Goal: Transaction & Acquisition: Purchase product/service

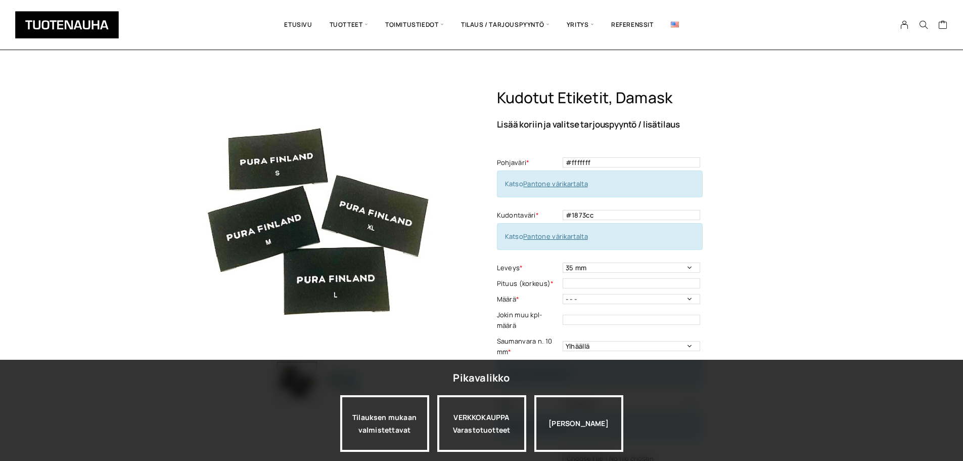
select select "35 mm"
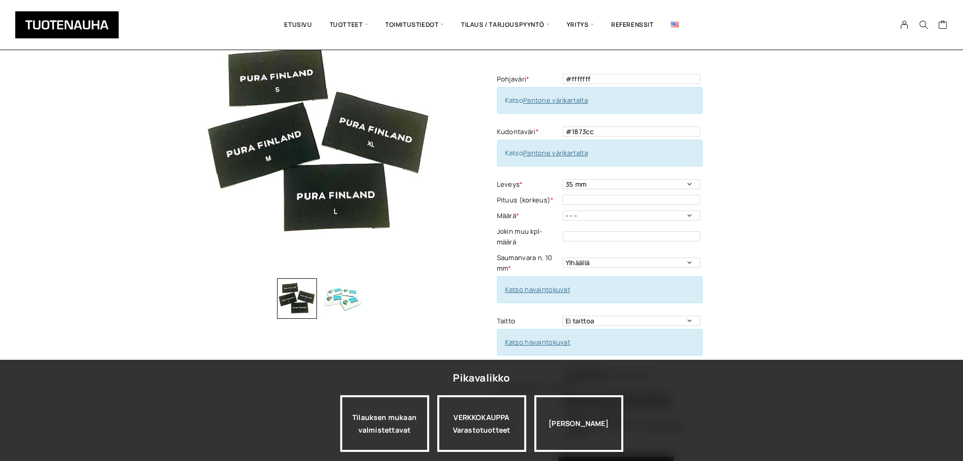
scroll to position [101, 0]
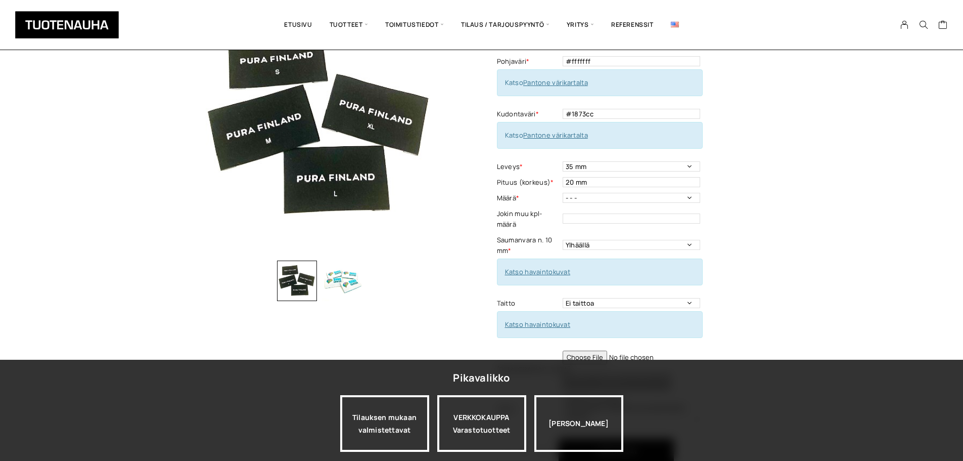
type input "20 mm"
click at [732, 186] on div "Kudotut etiketit, Damask Lisää koriin ja valitse tarjouspyyntö / lisätilaus Poh…" at bounding box center [637, 240] width 281 height 507
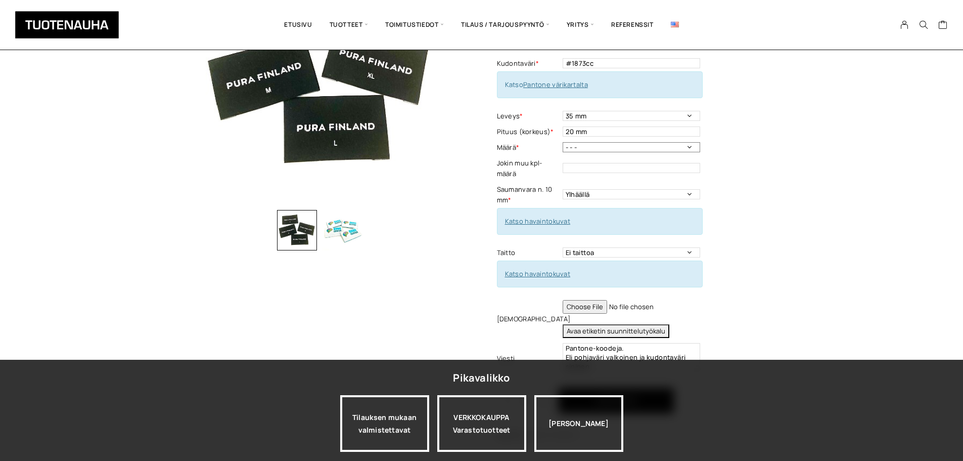
click at [648, 146] on select "- - - 500 kpl 1000 kpl 1500 kpl 2000 kpl 2500 kpl 3000 kpl 3500 kpl 4000 kpl" at bounding box center [632, 147] width 138 height 10
click at [597, 146] on select "- - - 500 kpl 1000 kpl 1500 kpl 2000 kpl 2500 kpl 3000 kpl 3500 kpl 4000 kpl" at bounding box center [632, 147] width 138 height 10
select select "4000 kpl"
click at [563, 142] on select "- - - 500 kpl 1000 kpl 1500 kpl 2000 kpl 2500 kpl 3000 kpl 3500 kpl 4000 kpl" at bounding box center [632, 147] width 138 height 10
click at [733, 176] on div "Kudotut etiketit, Damask Lisää koriin ja valitse tarjouspyyntö / lisätilaus Poh…" at bounding box center [637, 190] width 281 height 507
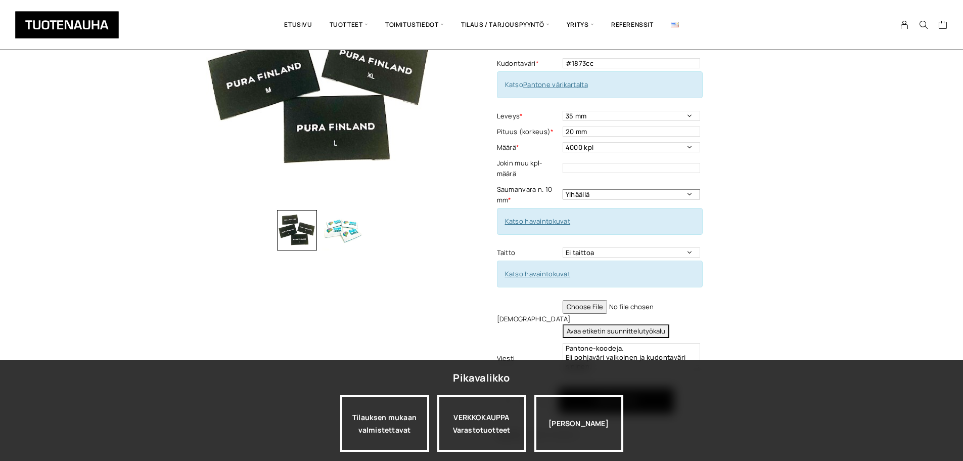
click at [691, 193] on select "Ylhäällä Vasemmalla sivulla Oikealla sivulla Ympäriinsä" at bounding box center [632, 194] width 138 height 10
click at [753, 195] on div "Kudotut etiketit, Damask Lisää koriin ja valitse tarjouspyyntö / lisätilaus Poh…" at bounding box center [637, 190] width 281 height 507
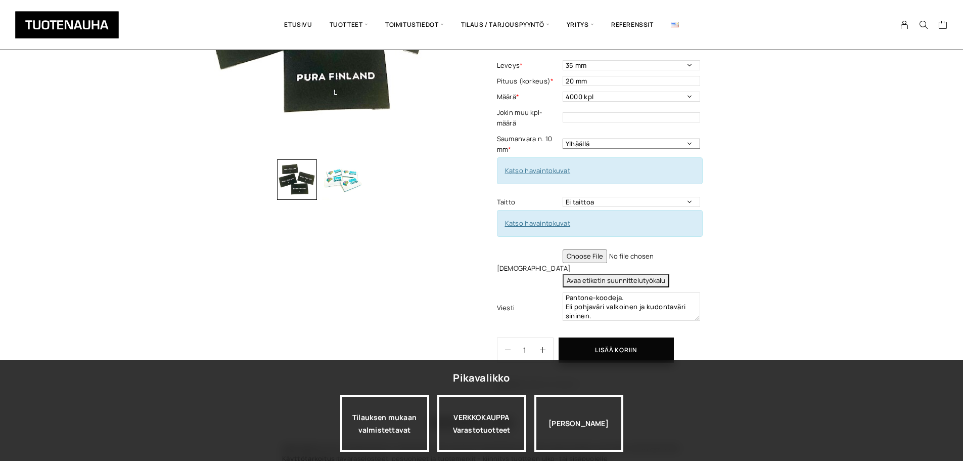
click at [689, 145] on select "Ylhäällä Vasemmalla sivulla Oikealla sivulla Ympäriinsä" at bounding box center [632, 144] width 138 height 10
click at [747, 141] on div "Kudotut etiketit, Damask Lisää koriin ja valitse tarjouspyyntö / lisätilaus Poh…" at bounding box center [637, 139] width 281 height 507
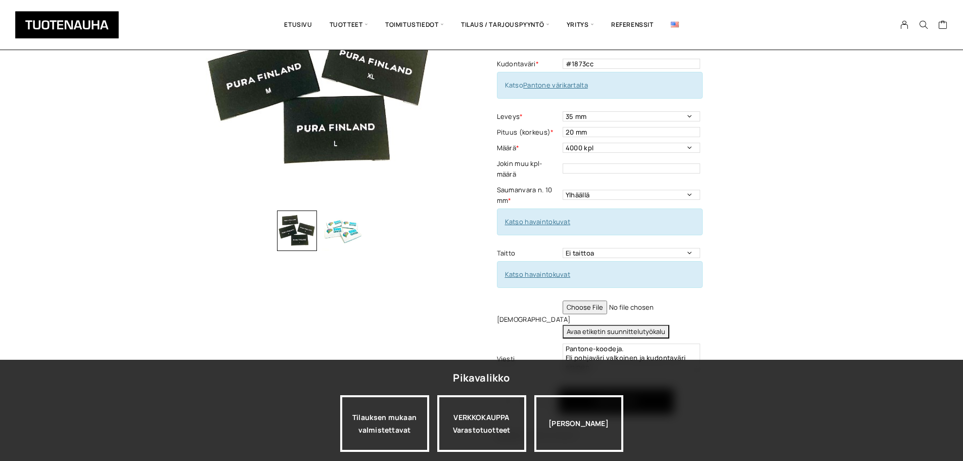
scroll to position [152, 0]
click at [684, 194] on select "Ylhäällä Vasemmalla sivulla Oikealla sivulla Ympäriinsä" at bounding box center [632, 194] width 138 height 10
select select "Ympäriinsä"
click at [563, 189] on select "Ylhäällä Vasemmalla sivulla Oikealla sivulla Ympäriinsä" at bounding box center [632, 194] width 138 height 10
click at [727, 198] on div "Kudotut etiketit, Damask Lisää koriin ja valitse tarjouspyyntö / lisätilaus Poh…" at bounding box center [637, 190] width 281 height 507
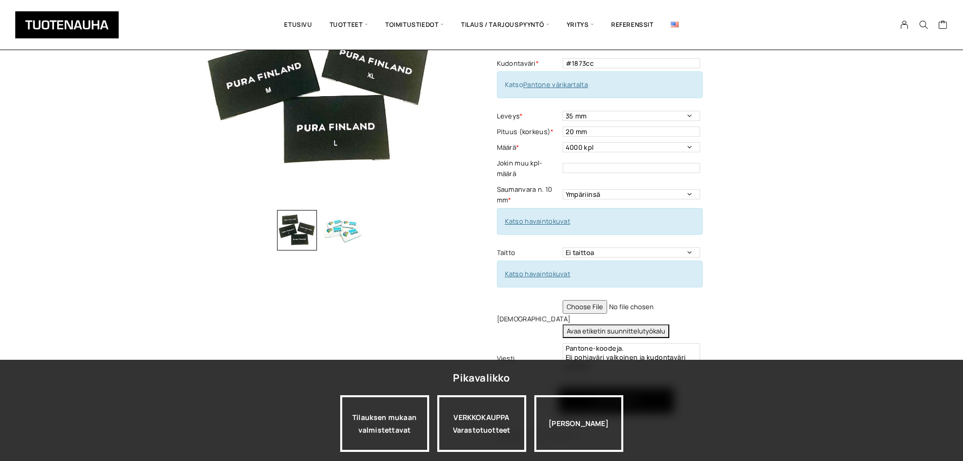
click at [541, 191] on label "Saumanvara n. 10 mm *" at bounding box center [528, 194] width 63 height 21
click at [719, 222] on div "Kudotut etiketit, Damask Lisää koriin ja valitse tarjouspyyntö / lisätilaus Poh…" at bounding box center [637, 190] width 281 height 507
click at [603, 252] on select "Ei taittoa Päästätaitto Päistätaitto Keskitaitto, minimi koko 15 x 40 mm Hiippa…" at bounding box center [632, 252] width 138 height 10
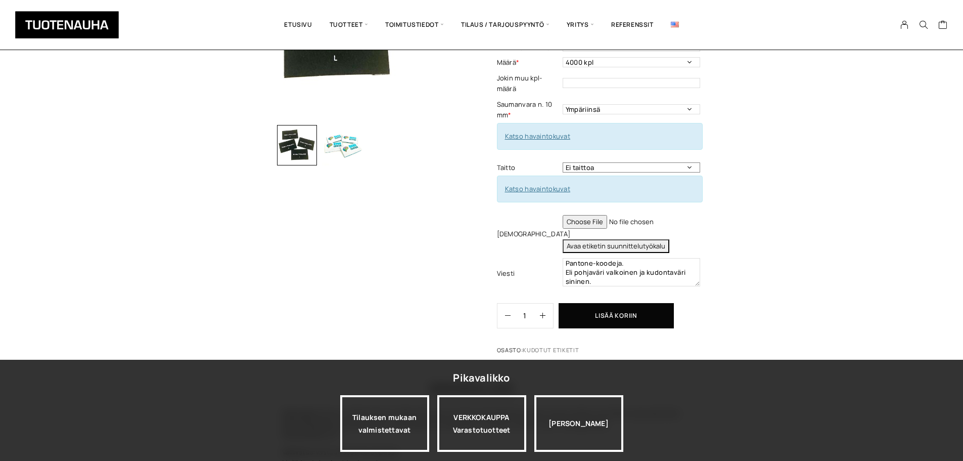
scroll to position [253, 0]
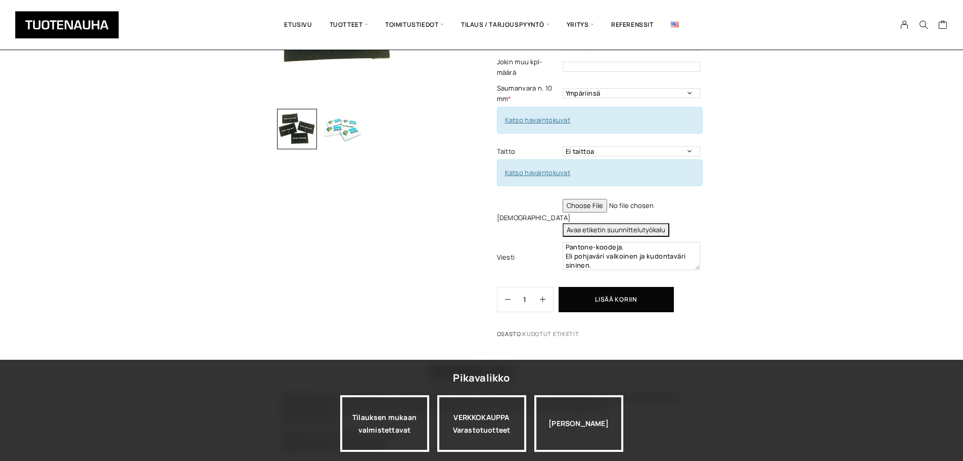
click at [584, 206] on input "file" at bounding box center [632, 206] width 138 height 14
click at [679, 207] on input "file" at bounding box center [632, 206] width 138 height 14
type input "C:\fakepath\Muunnelma_Jukola_Kotka_35x20.jpg"
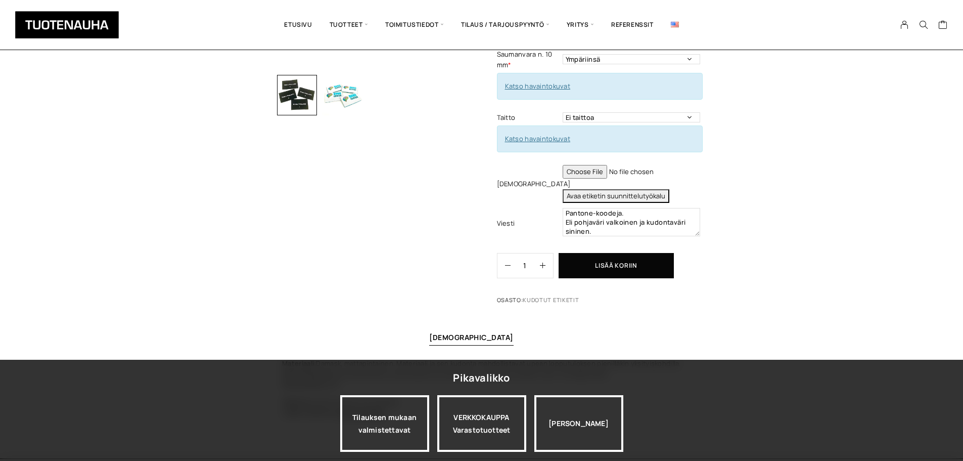
scroll to position [303, 0]
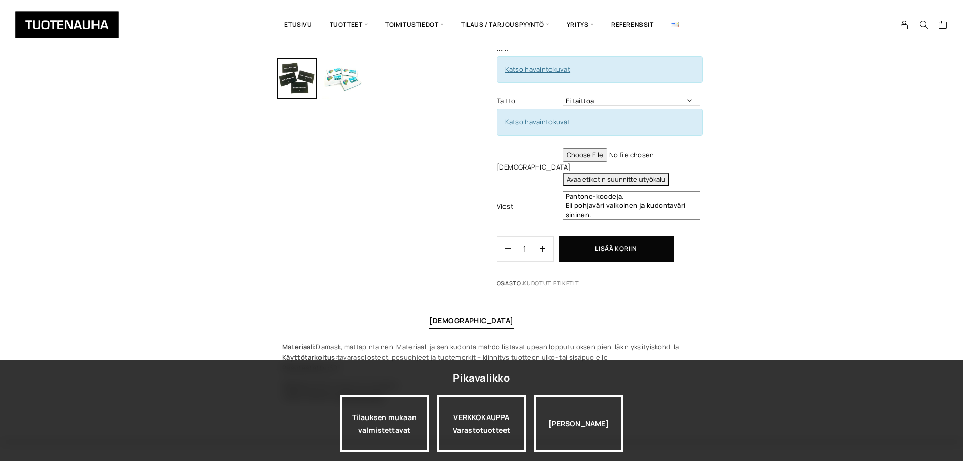
click at [646, 211] on textarea "Värinumerot ovat #värejä eivät Pantone-koodeja. Eli pohjaväri valkoinen ja kudo…" at bounding box center [632, 205] width 138 height 28
drag, startPoint x: 697, startPoint y: 218, endPoint x: 706, endPoint y: 299, distance: 81.5
click at [706, 299] on div "Kudotut etiketit, Damask Lisää koriin ja valitse tarjouspyyntö / lisätilaus Poh…" at bounding box center [481, 113] width 963 height 657
drag, startPoint x: 697, startPoint y: 217, endPoint x: 706, endPoint y: 246, distance: 29.9
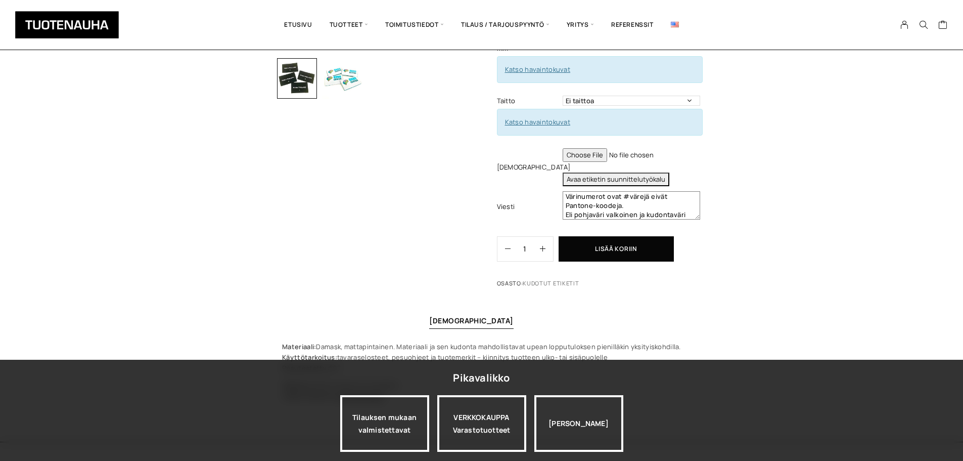
click at [706, 246] on div "Kudotut etiketit, Damask Lisää koriin ja valitse tarjouspyyntö / lisätilaus Poh…" at bounding box center [637, 38] width 281 height 507
click at [624, 193] on textarea "Värinumerot ovat #värejä eivät Pantone-koodeja. Eli pohjaväri valkoinen ja kudo…" at bounding box center [632, 205] width 138 height 28
click at [649, 196] on textarea "Värinumerot ovat #värejä eivät Pantone-koodeja. Eli pohjaväri valkoinen ja kudo…" at bounding box center [632, 205] width 138 height 28
click at [642, 205] on textarea "Värinumerot ovat #värejä=heksavärejä. eivät Pantone-koodeja. Eli pohjaväri valk…" at bounding box center [632, 205] width 138 height 28
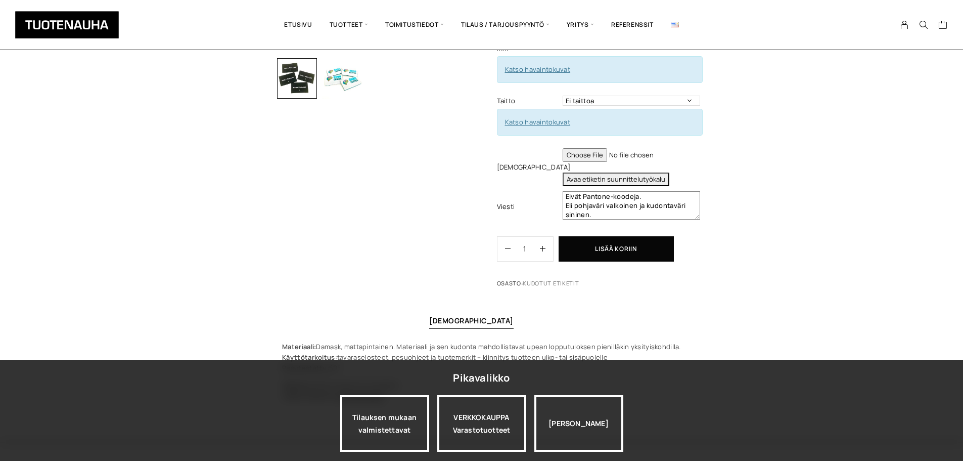
click at [619, 218] on textarea "Värinumerot ovat #värejä=heksavärejä. Eivät Pantone-koodeja. Eli pohjaväri valk…" at bounding box center [632, 205] width 138 height 28
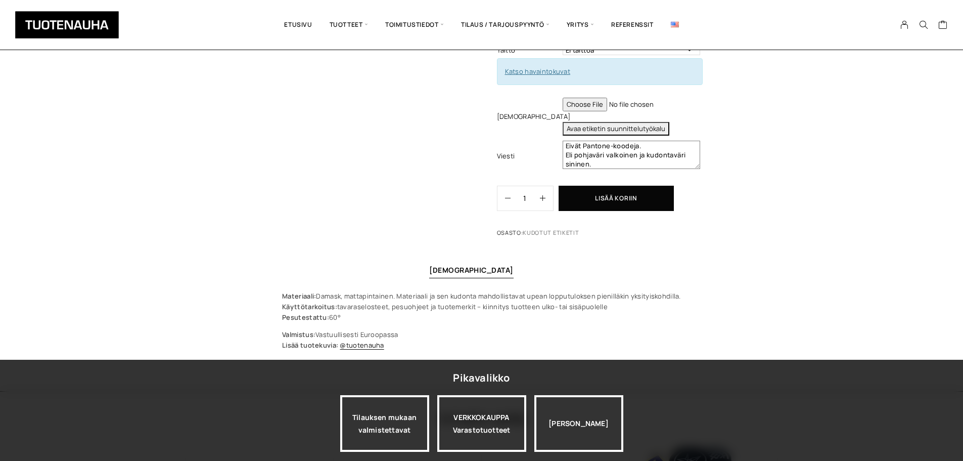
scroll to position [405, 0]
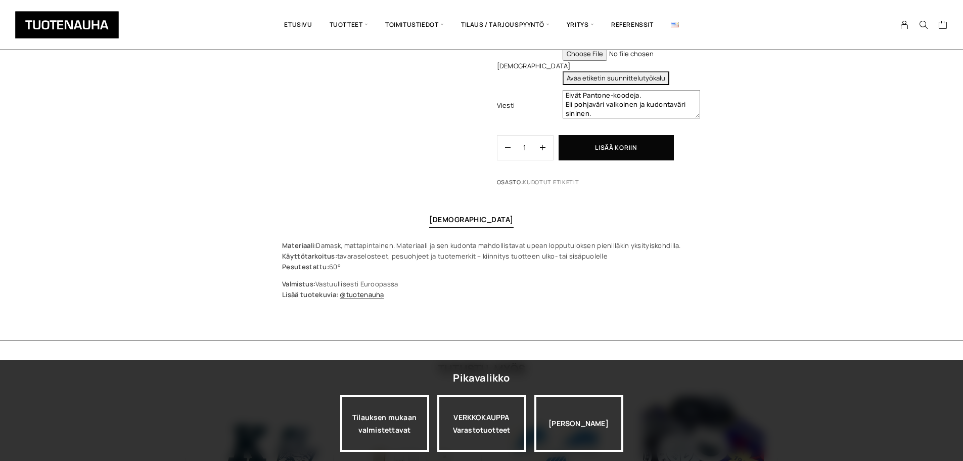
drag, startPoint x: 695, startPoint y: 114, endPoint x: 700, endPoint y: 216, distance: 102.8
click at [700, 216] on div "Kudotut etiketit, Damask Lisää koriin ja valitse tarjouspyyntö / lisätilaus Poh…" at bounding box center [481, 12] width 963 height 657
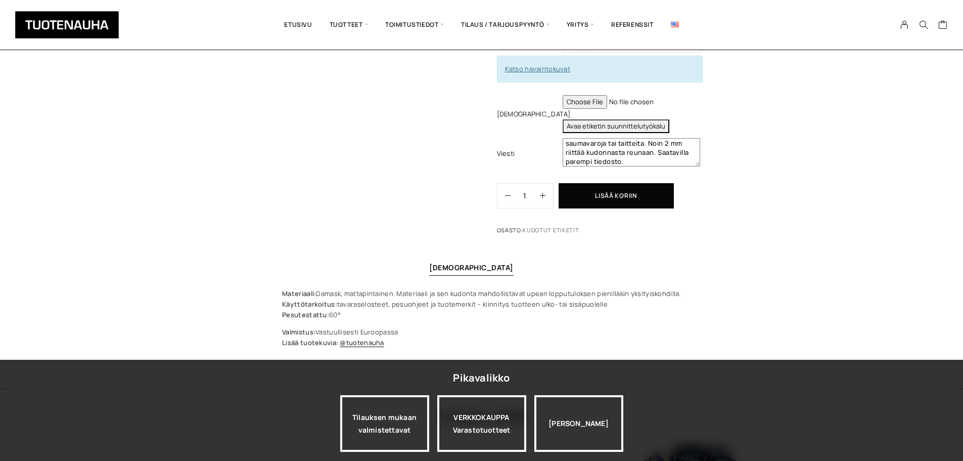
scroll to position [253, 0]
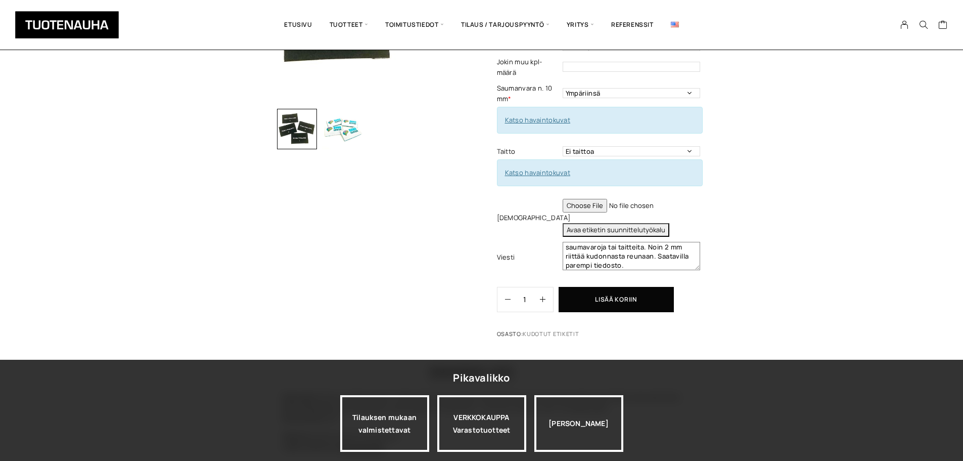
type textarea "Värinumerot ovat #värejä=heksavärejä. Eivät Pantone-koodeja. Eli pohjaväri valk…"
click at [634, 298] on button "Lisää koriin" at bounding box center [616, 299] width 115 height 25
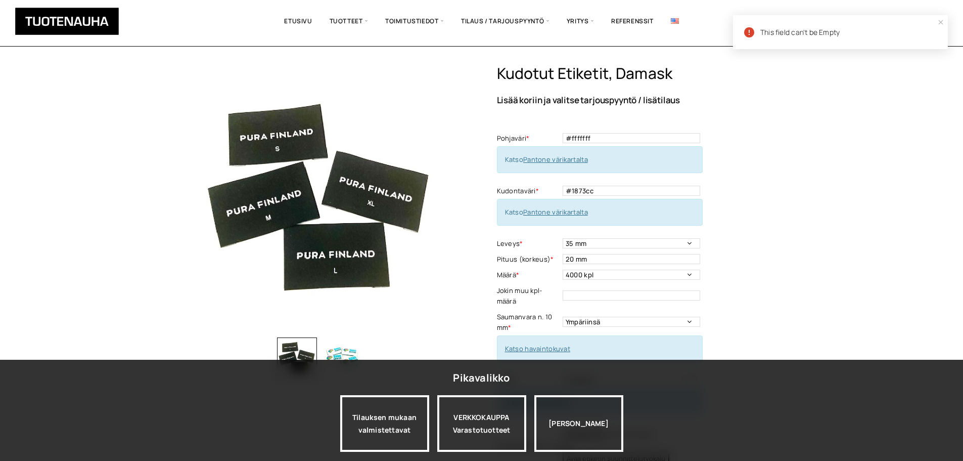
scroll to position [0, 0]
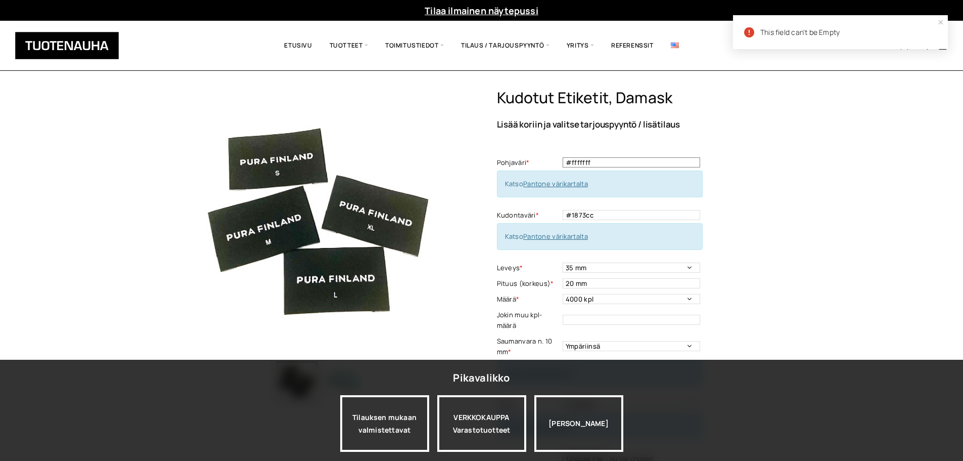
click at [604, 160] on input "#fffffff" at bounding box center [632, 162] width 138 height 10
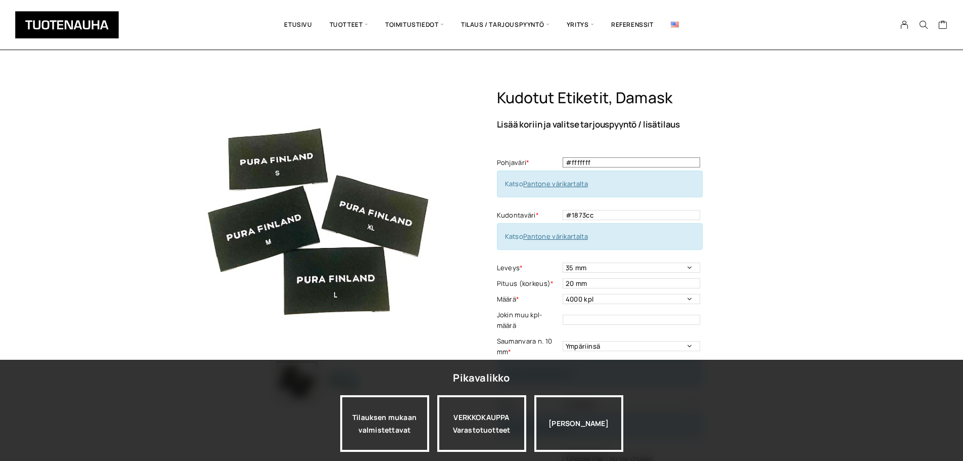
scroll to position [253, 0]
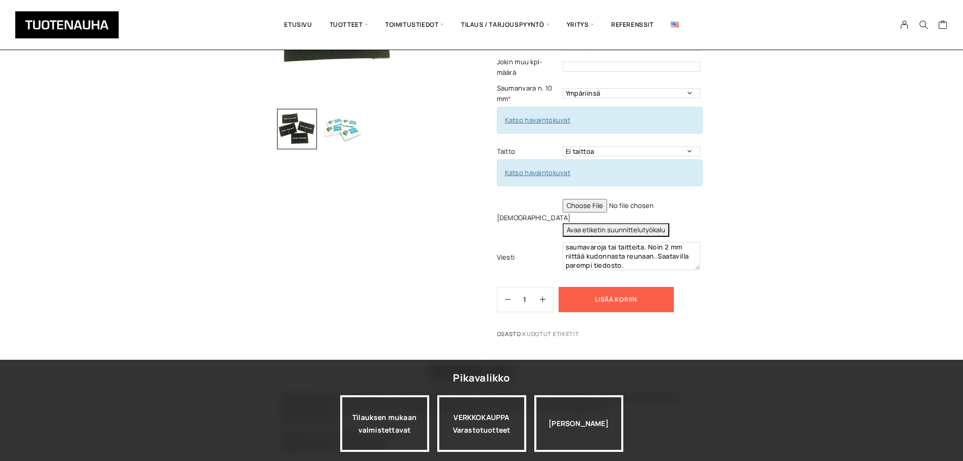
click at [625, 293] on button "Lisää koriin" at bounding box center [616, 299] width 115 height 25
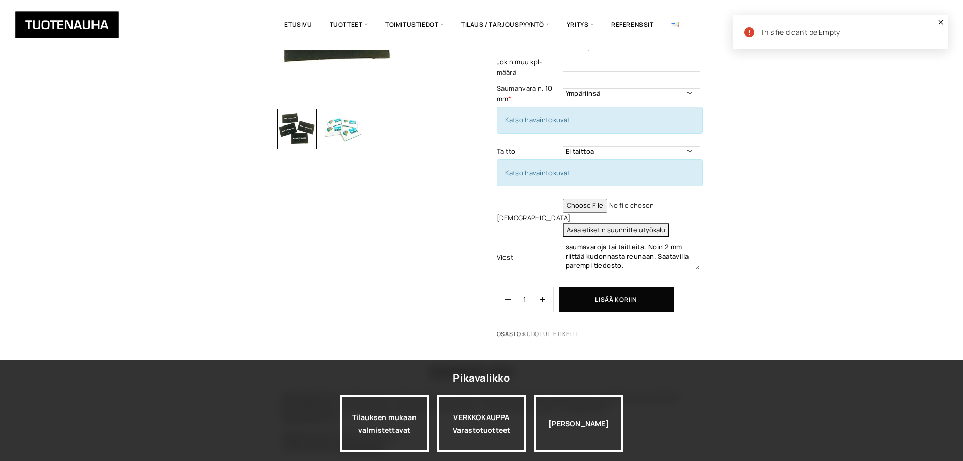
click at [939, 21] on icon at bounding box center [941, 22] width 6 height 6
click at [681, 203] on input "file" at bounding box center [632, 206] width 138 height 14
click at [705, 209] on div "Kudotut etiketit, Damask Lisää koriin ja valitse tarjouspyyntö / lisätilaus Poh…" at bounding box center [637, 89] width 281 height 507
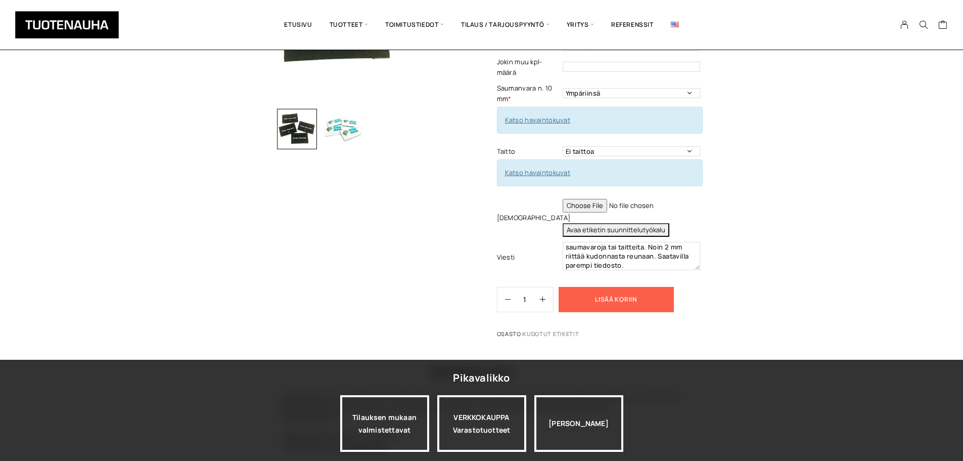
click at [620, 292] on button "Lisää koriin" at bounding box center [616, 299] width 115 height 25
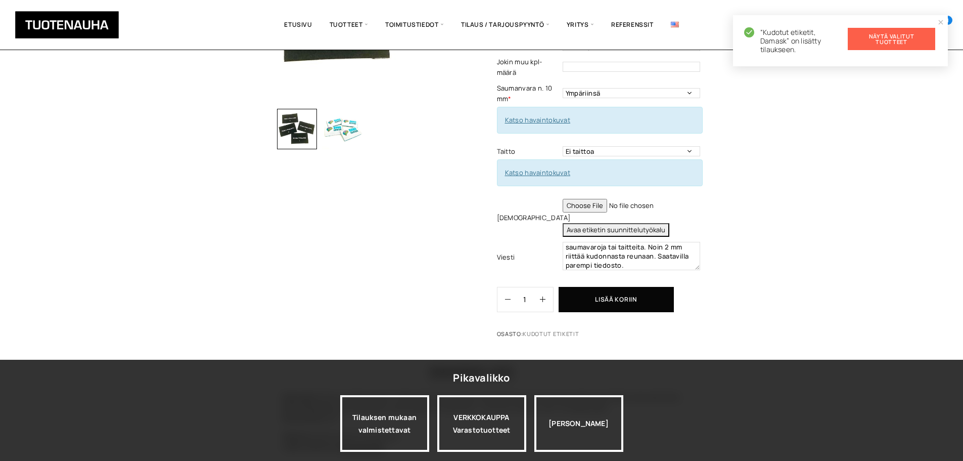
click at [903, 35] on link "Näytä valitut tuotteet" at bounding box center [891, 39] width 87 height 22
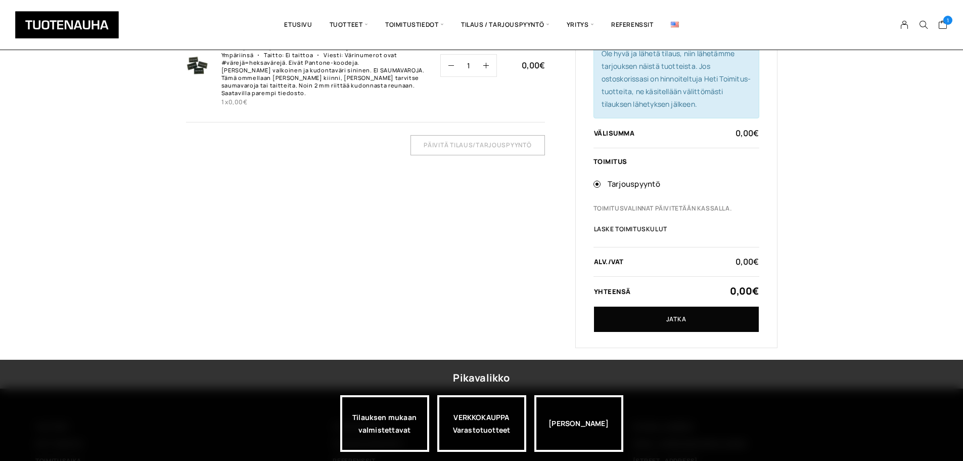
scroll to position [152, 0]
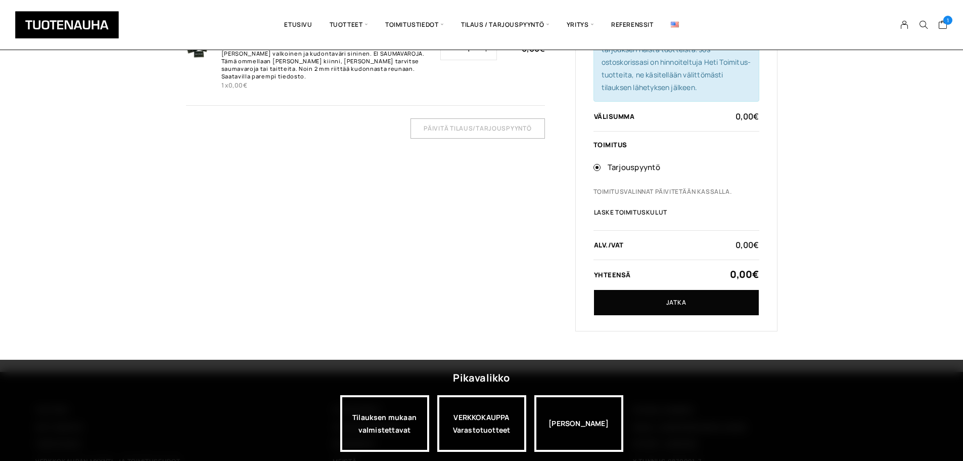
click at [681, 189] on span "Toimitusvalinnat päivitetään kassalla." at bounding box center [663, 192] width 139 height 10
click at [667, 163] on label "Tarjouspyyntö" at bounding box center [684, 168] width 152 height 14
click at [601, 164] on input "Tarjouspyyntö" at bounding box center [597, 167] width 7 height 7
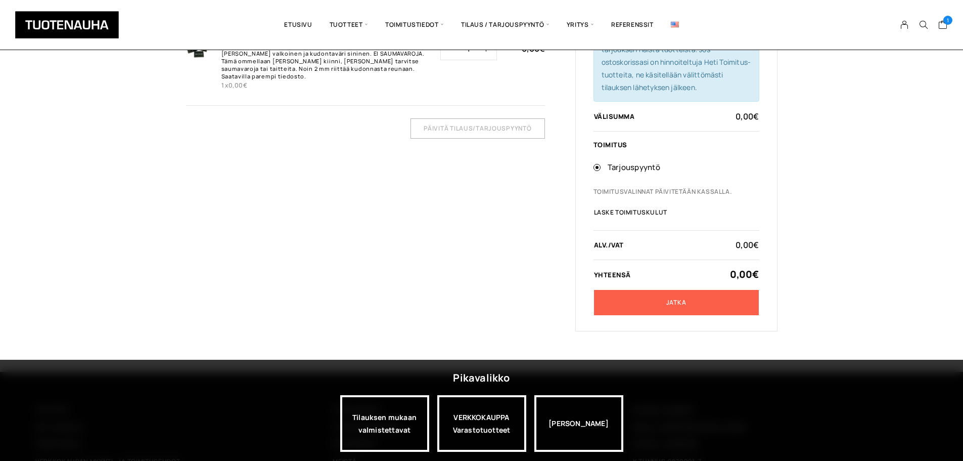
click at [667, 297] on link "Jatka" at bounding box center [676, 302] width 165 height 25
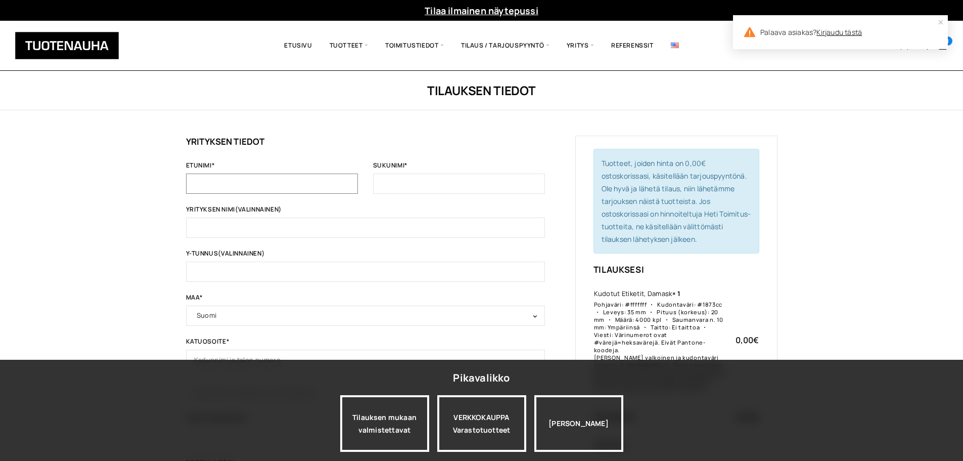
click at [257, 187] on input "Etunimi *" at bounding box center [272, 183] width 172 height 20
type input "Sohvi"
type input "Valkonen"
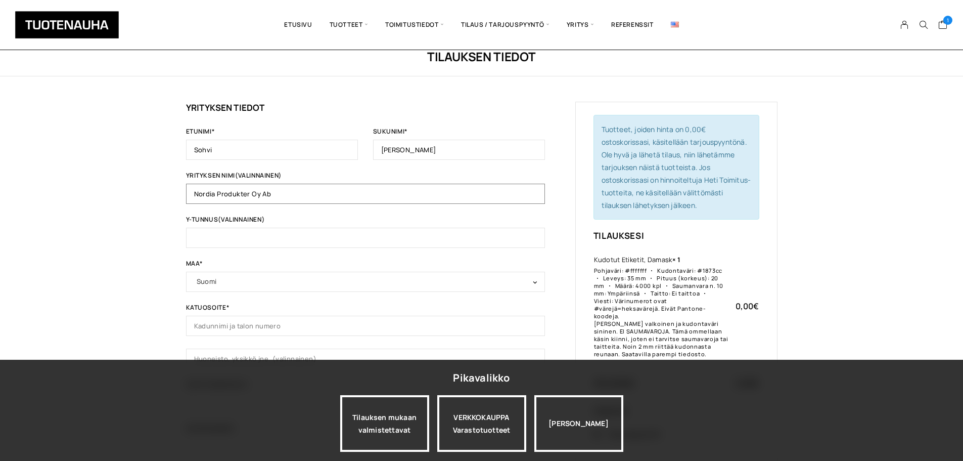
scroll to position [51, 0]
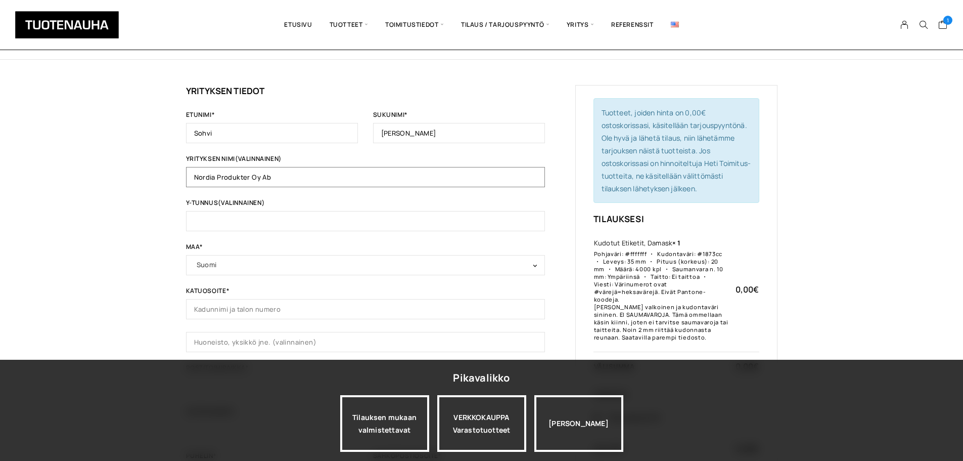
type input "Nordia Produkter Oy Ab"
click at [282, 225] on input "Y-tunnus (valinnainen)" at bounding box center [365, 221] width 359 height 20
paste input "0634469-9"
type input "0634469-9"
click at [174, 235] on div "Tilauksen tiedot Jos olet ostanut tästä kaupasta aiemmin, kirjoita tietosi alla…" at bounding box center [481, 361] width 963 height 683
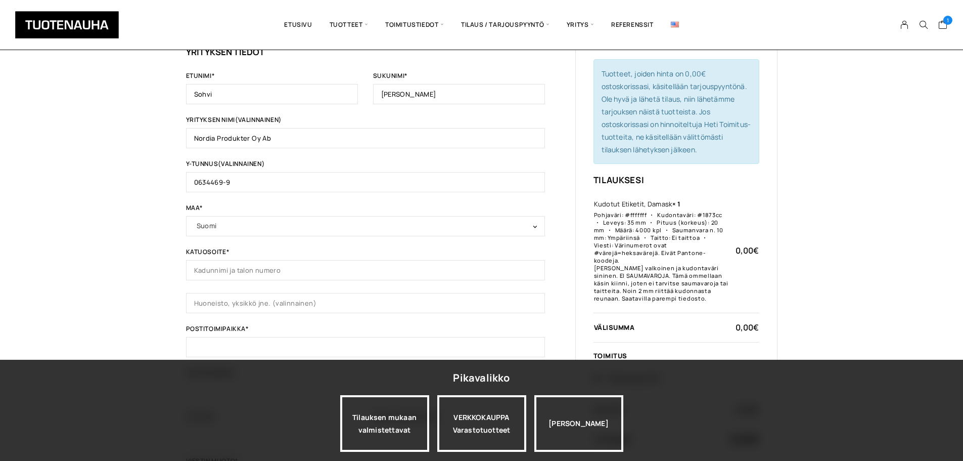
scroll to position [101, 0]
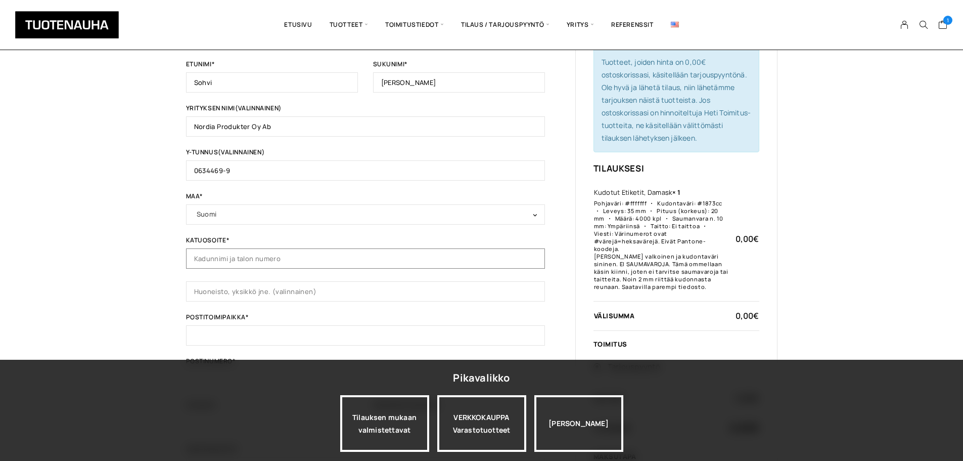
click at [252, 258] on input "Katuosoite *" at bounding box center [365, 258] width 359 height 20
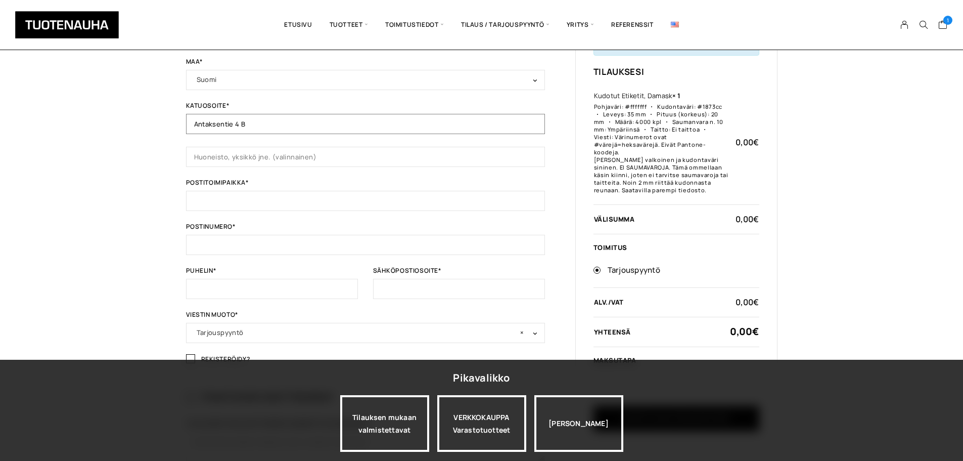
scroll to position [253, 0]
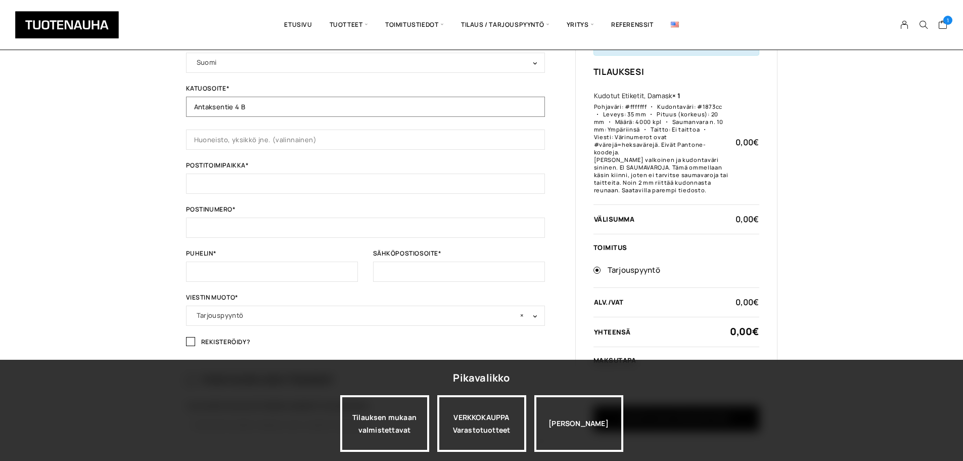
type input "Antaksentie 4 B"
click at [272, 180] on input "Postitoimipaikka *" at bounding box center [365, 183] width 359 height 20
type input "01510"
type input "Vantaa"
drag, startPoint x: 246, startPoint y: 271, endPoint x: 265, endPoint y: 271, distance: 19.7
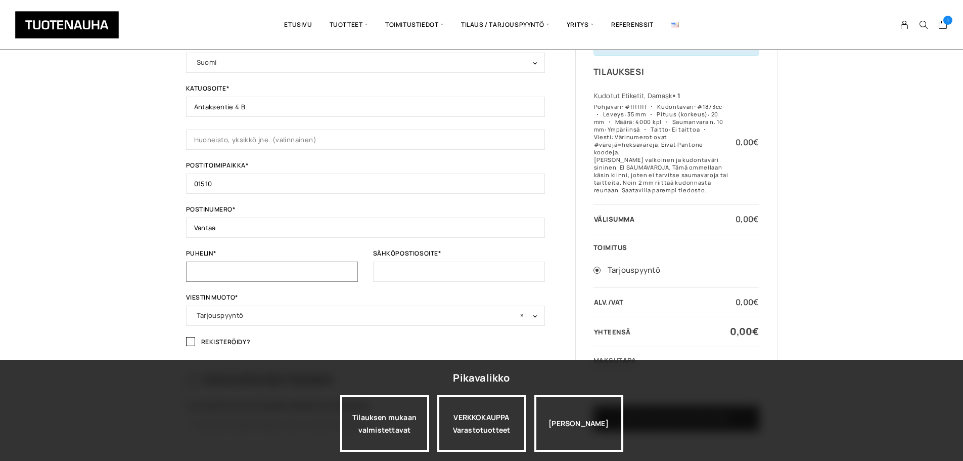
click at [246, 271] on input "Puhelin *" at bounding box center [272, 271] width 172 height 20
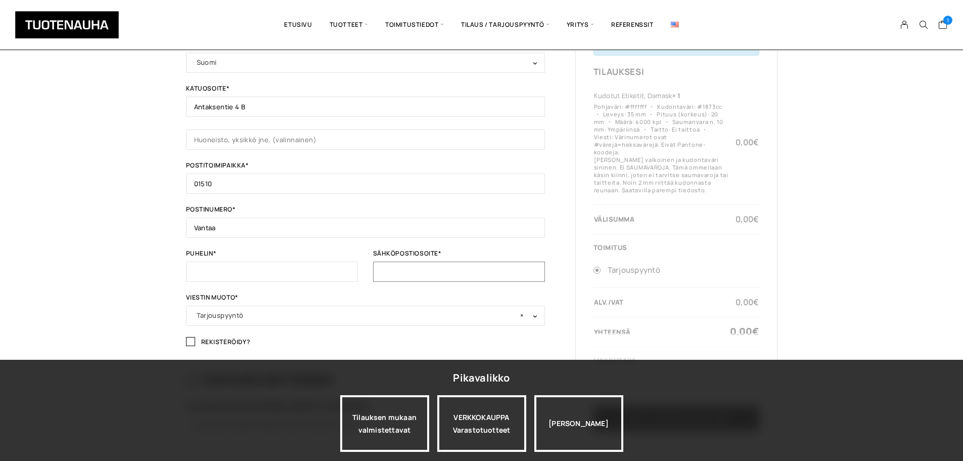
click at [416, 269] on input "Sähköpostiosoite *" at bounding box center [459, 271] width 172 height 20
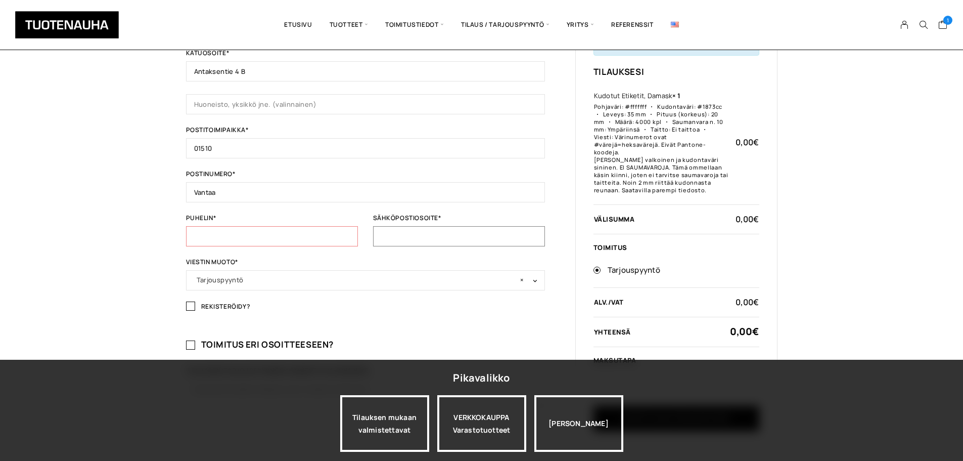
scroll to position [303, 0]
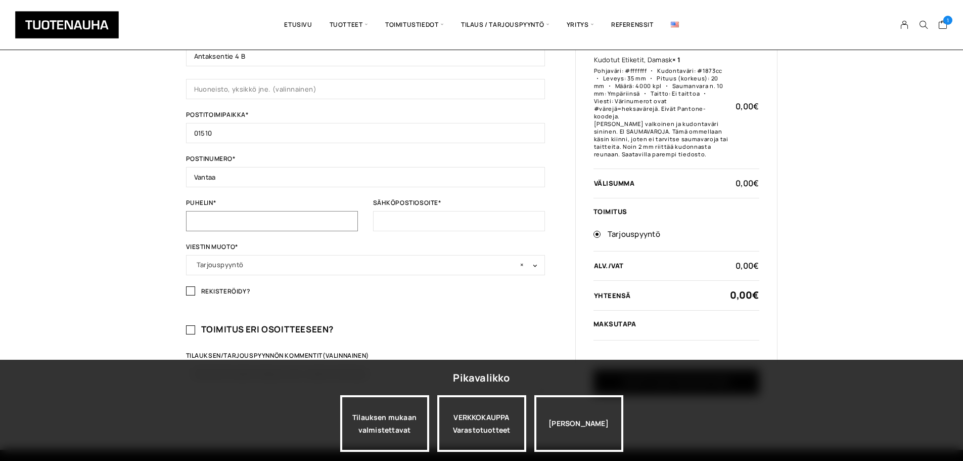
click at [283, 222] on input "Puhelin *" at bounding box center [272, 221] width 172 height 20
type input "+358505714529"
click at [484, 222] on input "sohvi.valkonen@gmail.com" at bounding box center [459, 221] width 172 height 20
type input "sohvi.valkonen@lankamaailma.fi"
click at [116, 257] on div "Tilauksen tiedot Jos olet ostanut tästä kaupasta aiemmin, kirjoita tietosi alla…" at bounding box center [481, 108] width 963 height 683
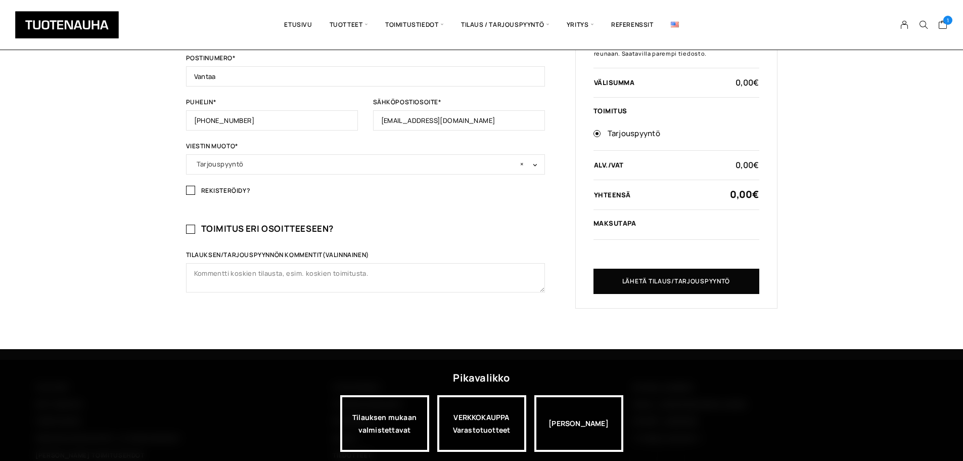
scroll to position [405, 0]
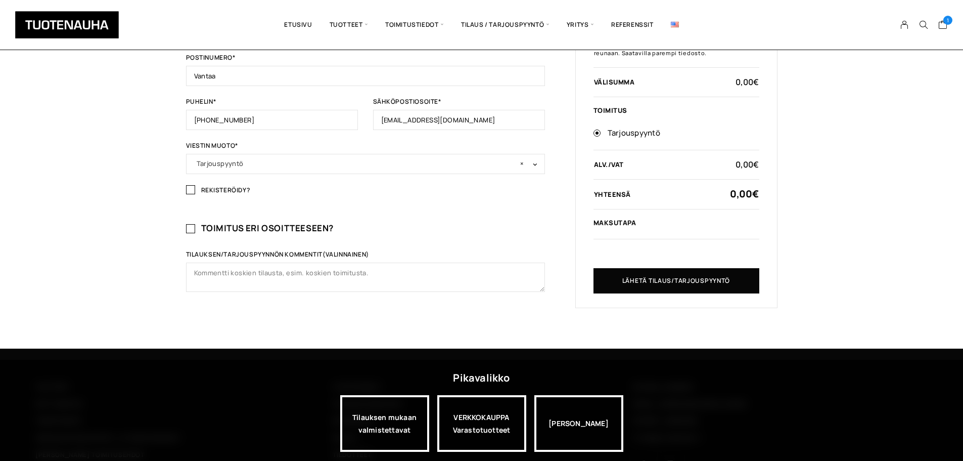
click at [296, 162] on span "× Tarjouspyyntö" at bounding box center [366, 163] width 338 height 14
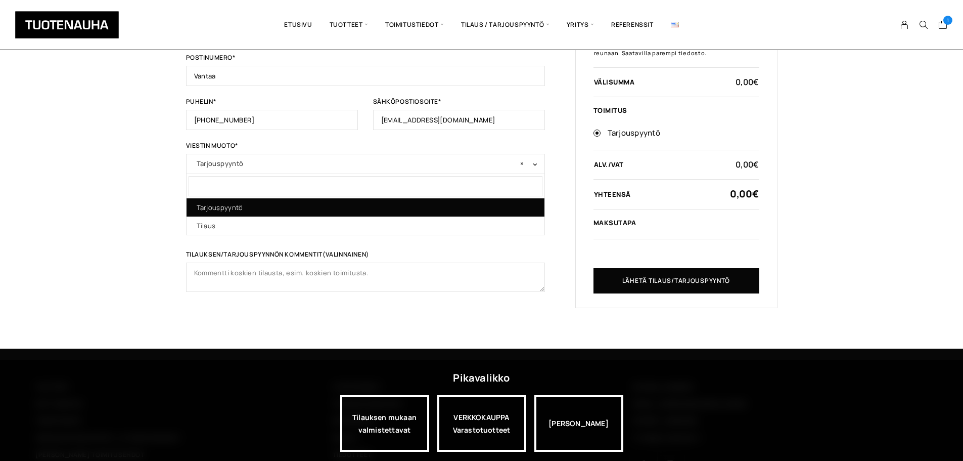
click at [296, 162] on span "× Tarjouspyyntö" at bounding box center [366, 163] width 338 height 14
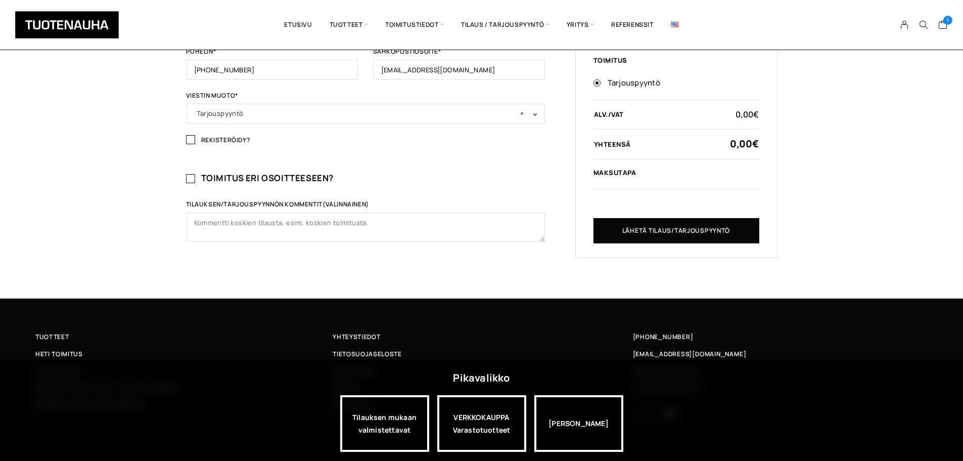
scroll to position [455, 0]
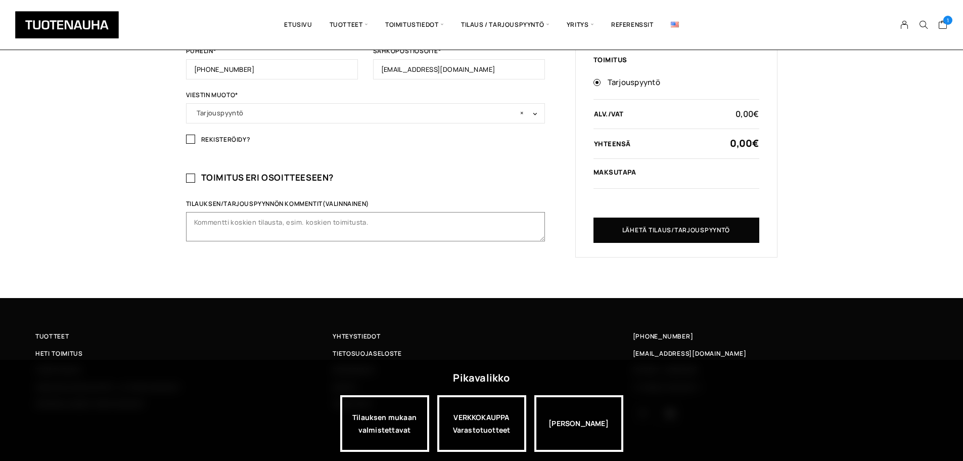
click at [267, 231] on textarea "Tilauksen/tarjouspyynnön kommentit (valinnainen)" at bounding box center [365, 226] width 359 height 29
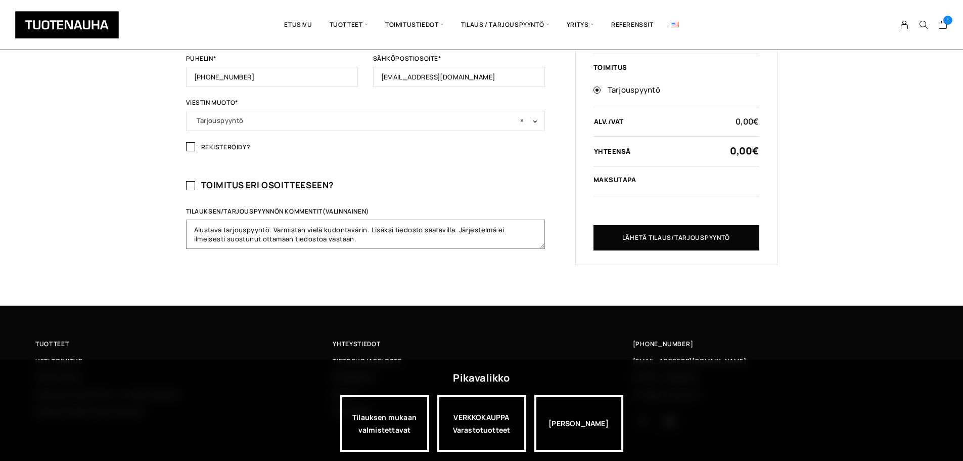
scroll to position [469, 0]
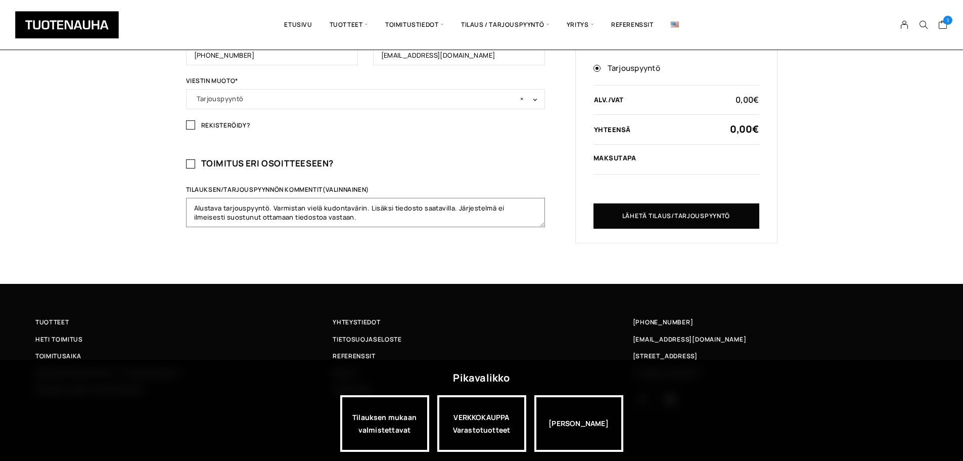
click at [456, 216] on textarea "Alustava tarjouspyyntö. Varmistan vielä kudontavärin. Lisäksi tiedosto saatavil…" at bounding box center [365, 212] width 359 height 29
click at [371, 222] on textarea "Alustava tarjouspyyntö. Varmistan vielä kudontavärin. Lisäksi tiedosto saatavil…" at bounding box center [365, 212] width 359 height 29
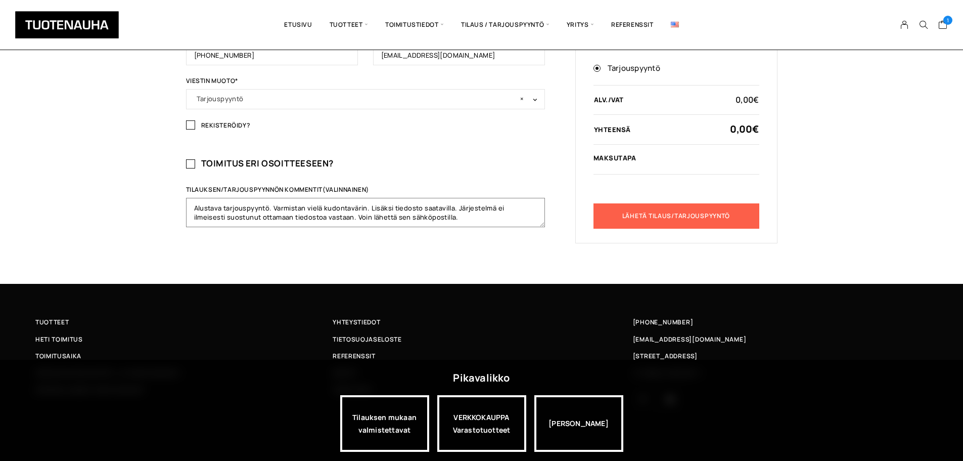
type textarea "Alustava tarjouspyyntö. Varmistan vielä kudontavärin. Lisäksi tiedosto saatavil…"
click at [677, 216] on button "Lähetä tilaus/tarjouspyyntö" at bounding box center [677, 215] width 166 height 25
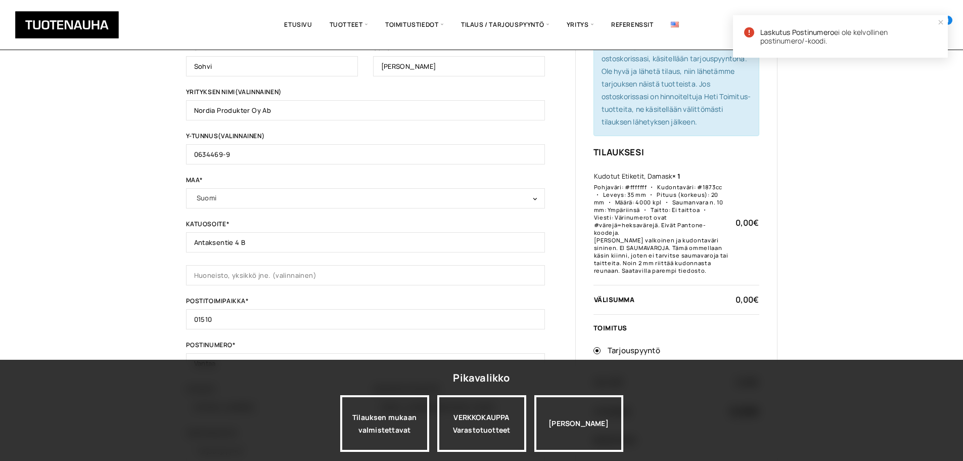
scroll to position [142, 0]
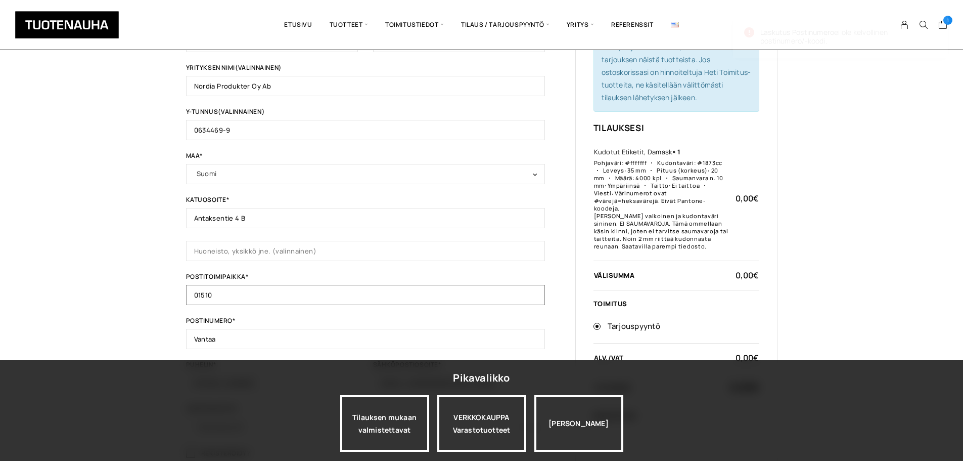
click at [255, 292] on input "01510" at bounding box center [365, 295] width 359 height 20
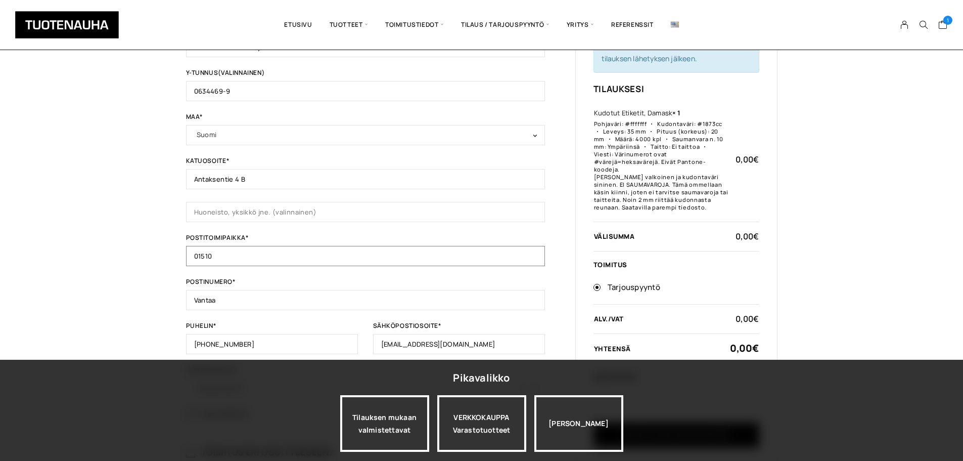
scroll to position [253, 0]
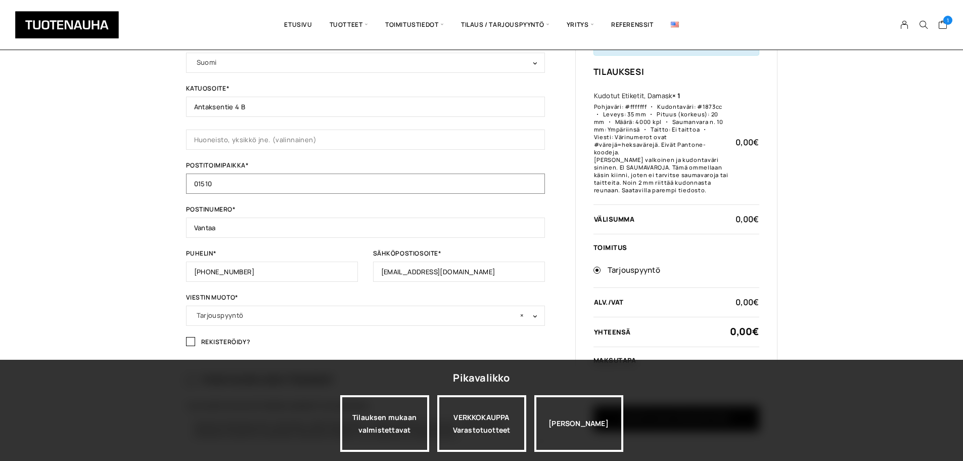
click at [223, 185] on input "01510" at bounding box center [365, 183] width 359 height 20
click at [282, 196] on div "Etunimi * Sohvi Sukunimi * Valkonen Yrityksen nimi (valinnainen) Nordia Produkt…" at bounding box center [365, 117] width 359 height 416
click at [239, 179] on input "01510" at bounding box center [365, 183] width 359 height 20
drag, startPoint x: 239, startPoint y: 179, endPoint x: 177, endPoint y: 183, distance: 61.3
click at [177, 183] on div "Tilauksen tiedot Jos olet ostanut tästä kaupasta aiemmin, kirjoita tietosi alla…" at bounding box center [481, 159] width 963 height 683
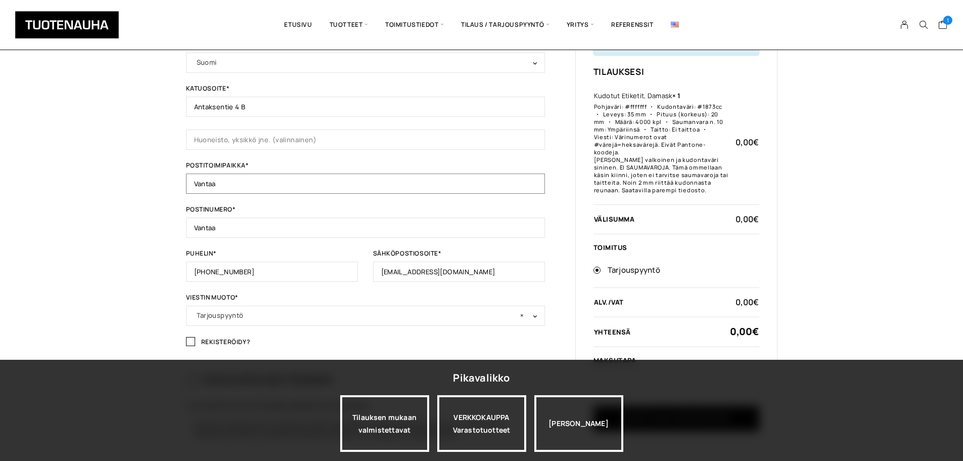
type input "Vantaa"
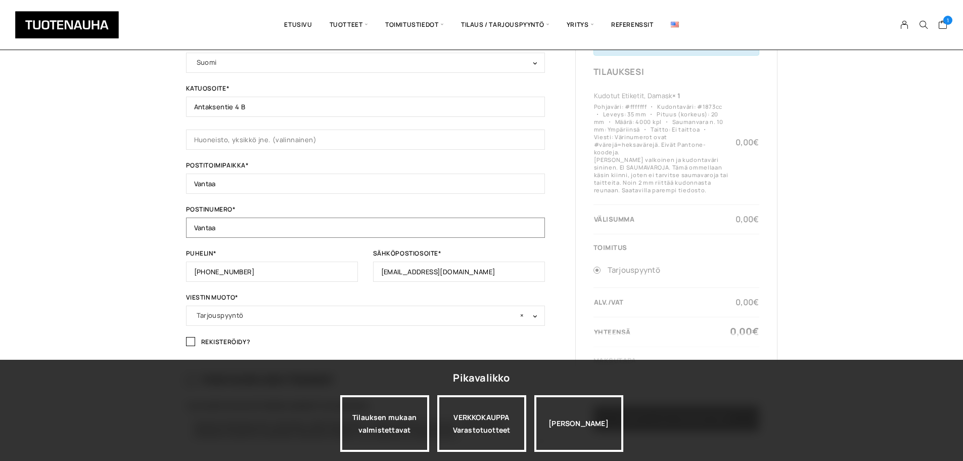
drag, startPoint x: 231, startPoint y: 229, endPoint x: 165, endPoint y: 228, distance: 66.2
click at [165, 228] on div "Tilauksen tiedot Jos olet ostanut tästä kaupasta aiemmin, kirjoita tietosi alla…" at bounding box center [481, 159] width 963 height 683
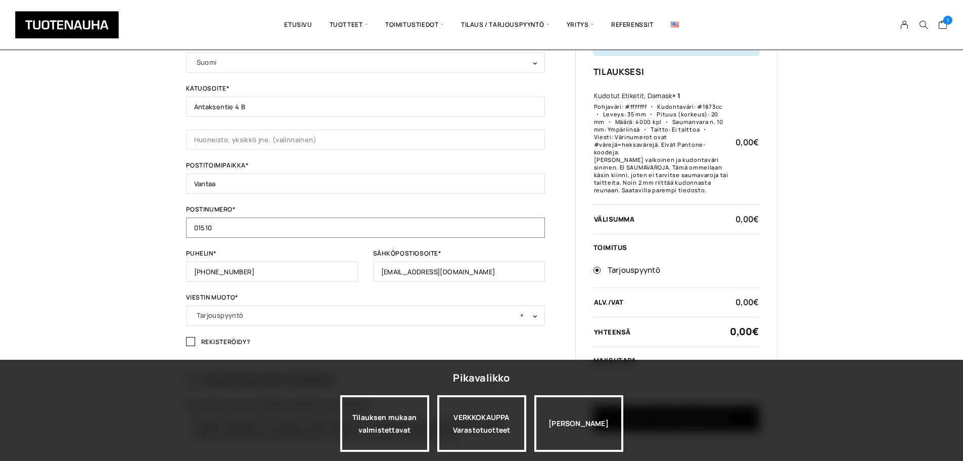
type input "01510"
click at [165, 228] on div "Tilauksen tiedot Jos olet ostanut tästä kaupasta aiemmin, kirjoita tietosi alla…" at bounding box center [481, 159] width 963 height 683
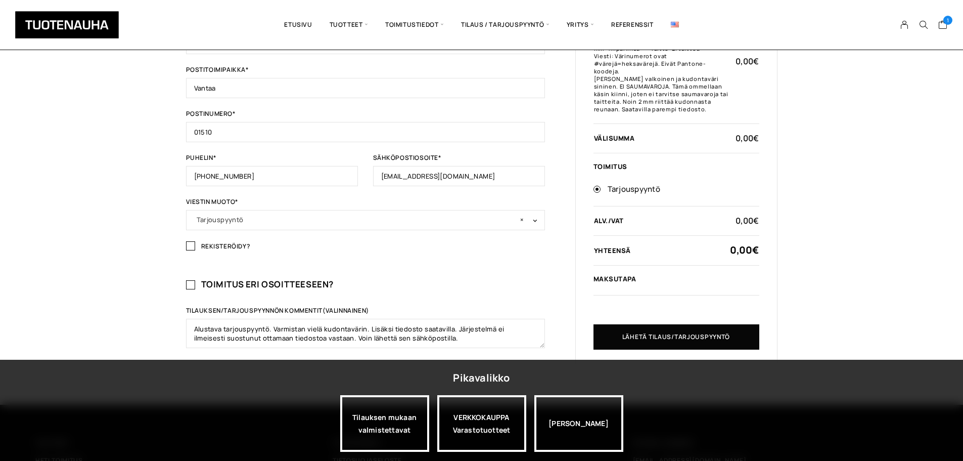
scroll to position [455, 0]
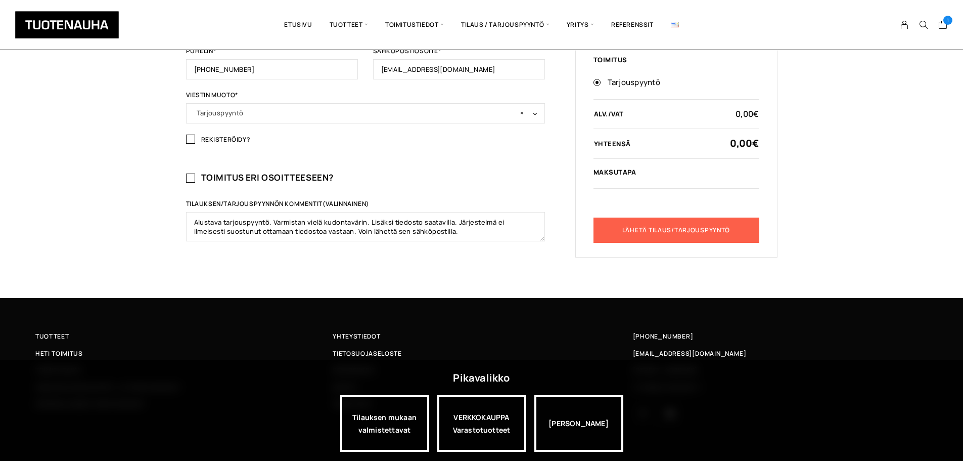
click at [684, 232] on button "Lähetä tilaus/tarjouspyyntö" at bounding box center [677, 229] width 166 height 25
